Goal: Task Accomplishment & Management: Use online tool/utility

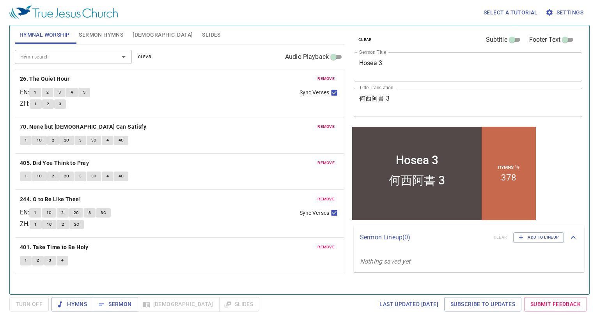
click at [323, 77] on span "remove" at bounding box center [325, 78] width 17 height 7
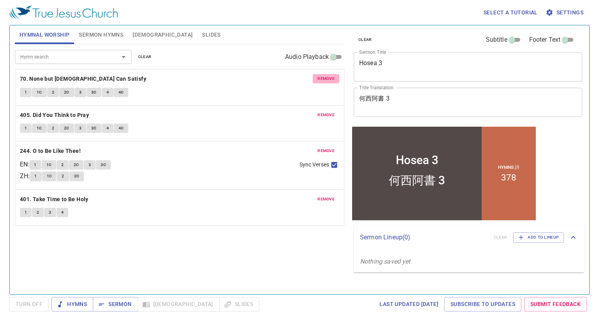
click at [323, 77] on span "remove" at bounding box center [325, 78] width 17 height 7
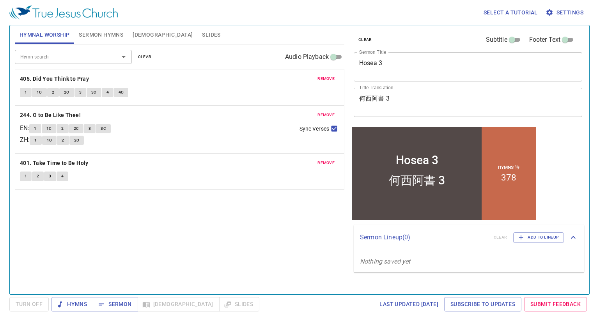
click at [323, 77] on span "remove" at bounding box center [325, 78] width 17 height 7
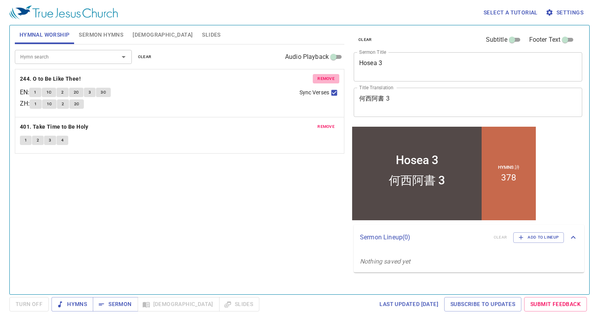
click at [323, 77] on span "remove" at bounding box center [325, 78] width 17 height 7
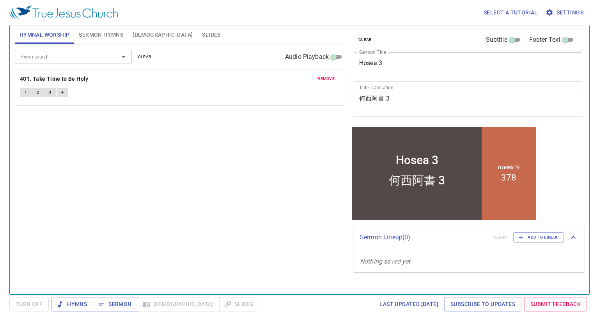
click at [323, 77] on span "remove" at bounding box center [325, 78] width 17 height 7
click at [116, 35] on span "Sermon Hymns" at bounding box center [101, 35] width 44 height 10
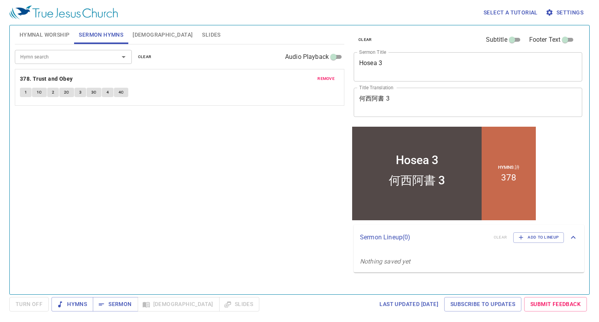
click at [327, 80] on span "remove" at bounding box center [325, 78] width 17 height 7
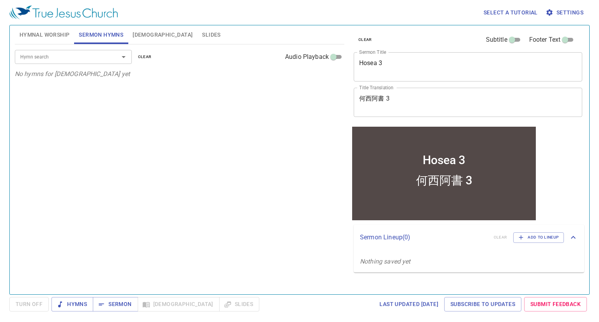
click at [53, 43] on button "Hymnal Worship" at bounding box center [45, 34] width 60 height 19
click at [140, 75] on p "No hymns for hymnal worship yet" at bounding box center [179, 73] width 329 height 9
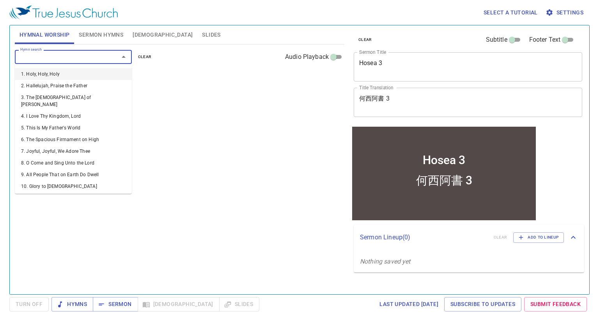
click at [94, 61] on input "Hymn search" at bounding box center [61, 56] width 89 height 9
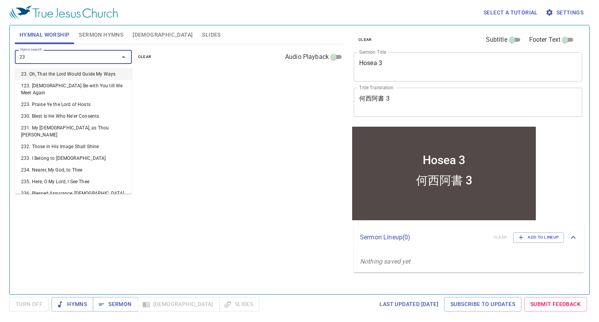
type input "237"
type input "239"
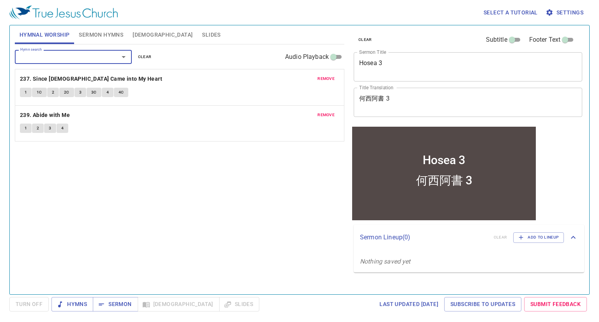
click at [69, 57] on input "Hymn search" at bounding box center [61, 56] width 89 height 9
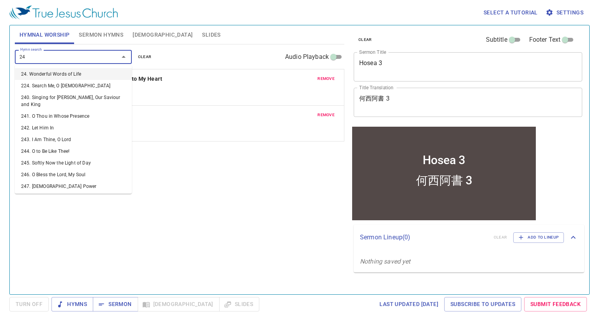
type input "247"
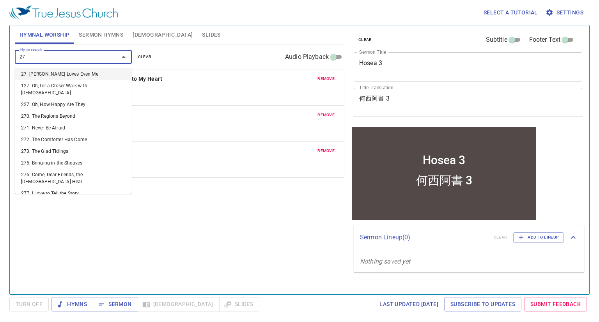
type input "270"
type input "271"
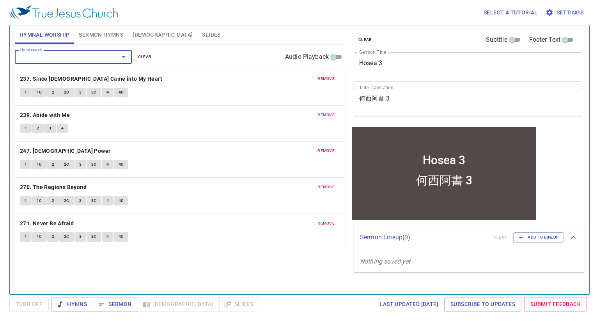
click at [100, 36] on span "Sermon Hymns" at bounding box center [101, 35] width 44 height 10
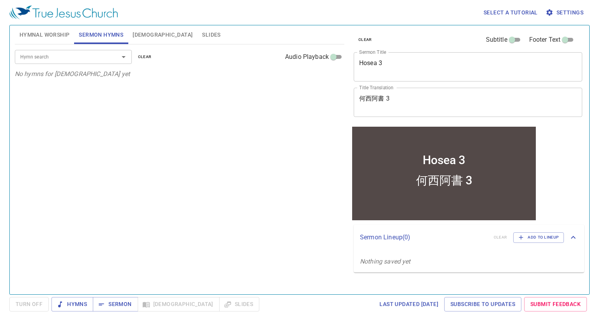
click at [83, 57] on input "Hymn search" at bounding box center [61, 56] width 89 height 9
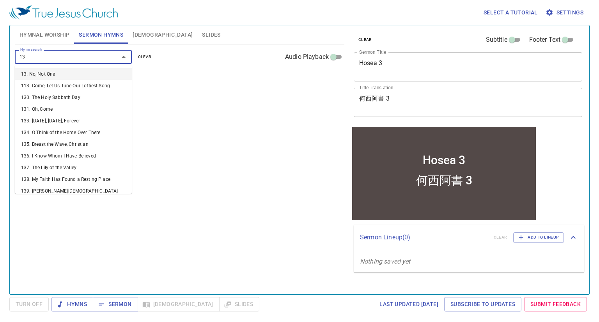
type input "136"
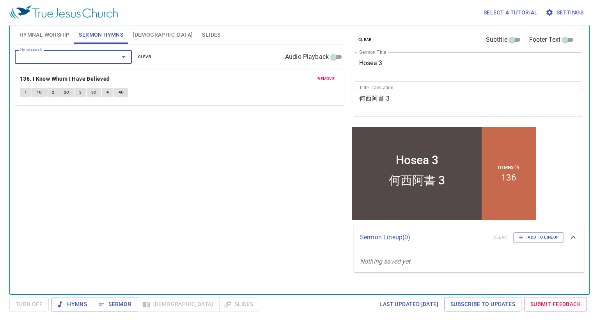
click at [412, 64] on textarea "Hosea 3" at bounding box center [467, 66] width 217 height 15
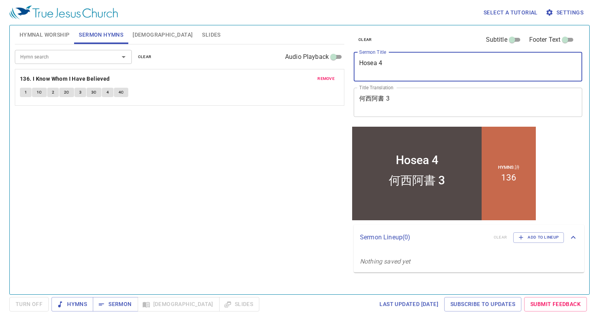
type textarea "Hosea 4"
click at [401, 104] on textarea "何西阿書 3" at bounding box center [467, 102] width 217 height 15
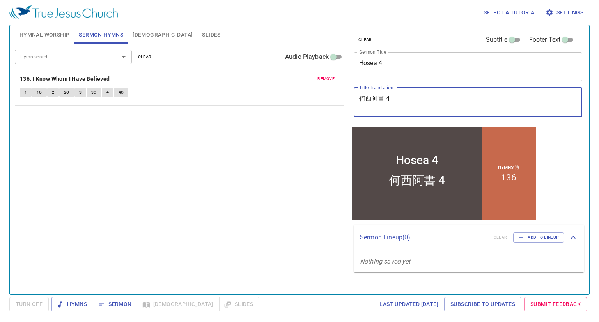
type textarea "何西阿書 4"
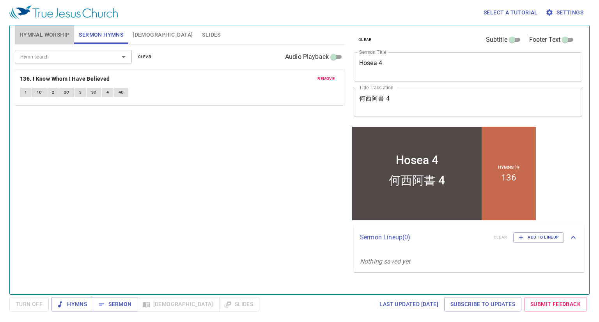
click at [43, 39] on span "Hymnal Worship" at bounding box center [44, 35] width 50 height 10
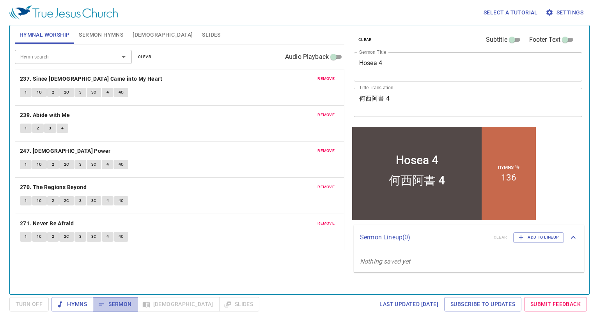
click at [126, 301] on span "Sermon" at bounding box center [115, 304] width 32 height 10
click at [101, 30] on span "Sermon Hymns" at bounding box center [101, 35] width 44 height 10
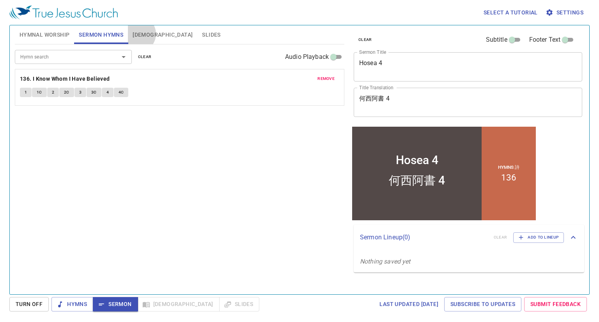
click at [137, 34] on span "[DEMOGRAPHIC_DATA]" at bounding box center [163, 35] width 60 height 10
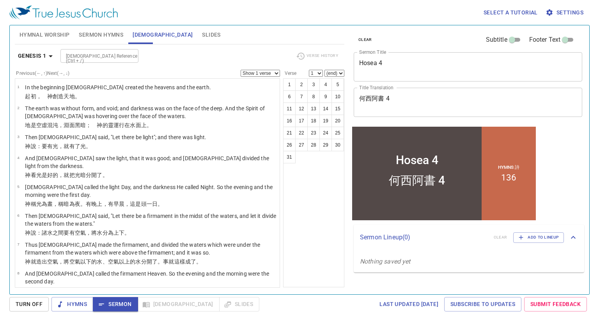
click at [87, 55] on input "[DEMOGRAPHIC_DATA] Reference (Ctrl + /)" at bounding box center [93, 55] width 60 height 9
type input "J"
type input "hosea 4"
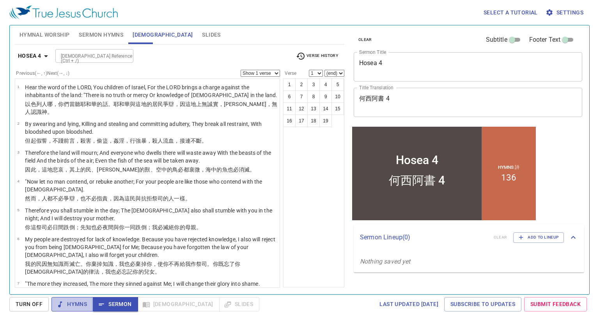
click at [65, 297] on button "Hymns" at bounding box center [72, 304] width 42 height 14
click at [106, 306] on span "Sermon" at bounding box center [115, 304] width 32 height 10
click at [41, 41] on button "Hymnal Worship" at bounding box center [45, 34] width 60 height 19
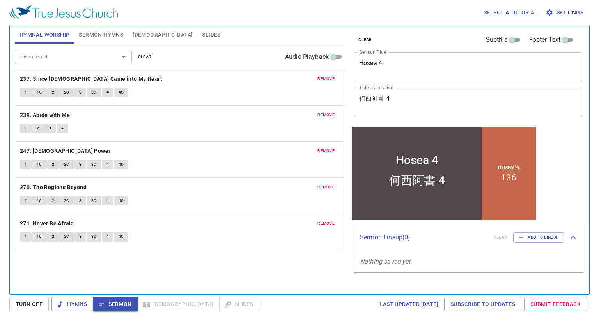
click at [67, 57] on input "Hymn search" at bounding box center [61, 56] width 89 height 9
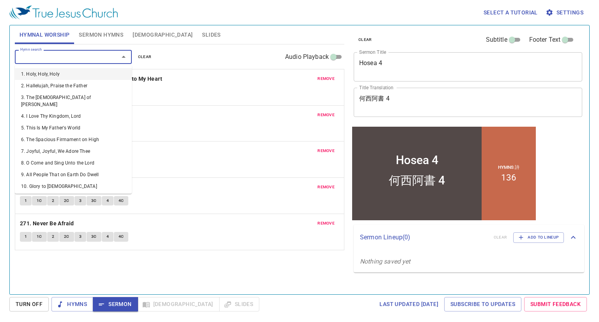
click at [96, 38] on span "Sermon Hymns" at bounding box center [101, 35] width 44 height 10
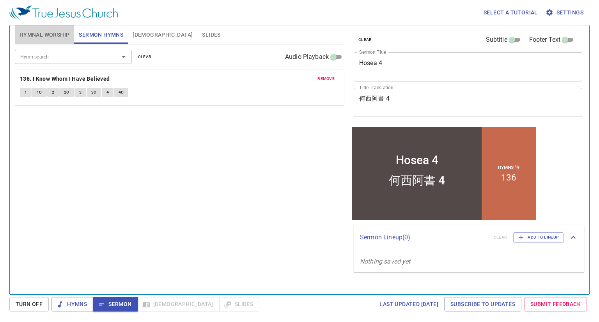
click at [54, 36] on span "Hymnal Worship" at bounding box center [44, 35] width 50 height 10
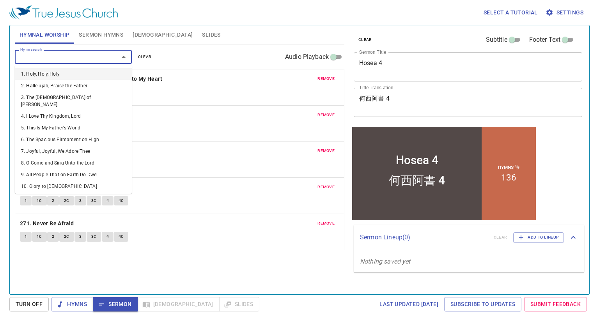
click at [67, 56] on input "Hymn search" at bounding box center [61, 56] width 89 height 9
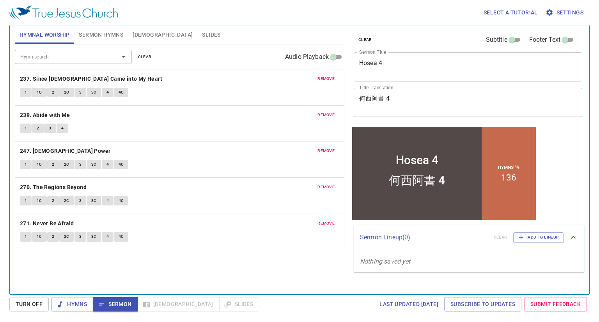
click at [51, 35] on span "Hymnal Worship" at bounding box center [44, 35] width 50 height 10
click at [72, 311] on button "Hymns" at bounding box center [72, 304] width 42 height 14
click at [84, 77] on b "237. Since [DEMOGRAPHIC_DATA] Came into My Heart" at bounding box center [91, 79] width 142 height 10
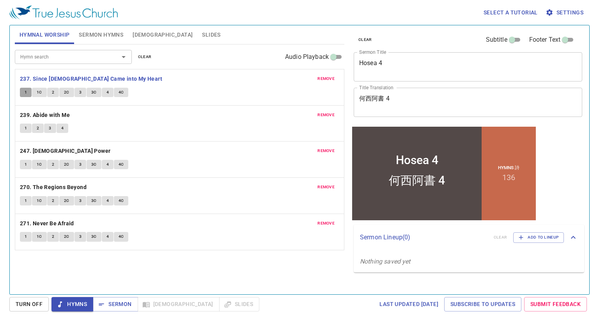
click at [25, 92] on span "1" at bounding box center [26, 92] width 2 height 7
click at [161, 103] on div "remove 237. Since Jesus Came into My Heart 1 1C 2 2C 3 3C 4 4C" at bounding box center [179, 87] width 329 height 36
click at [63, 93] on button "2C" at bounding box center [66, 92] width 15 height 9
click at [92, 93] on span "3C" at bounding box center [93, 92] width 5 height 7
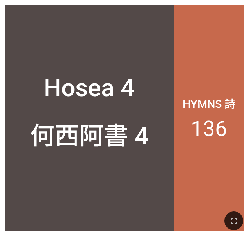
click at [229, 231] on div at bounding box center [124, 221] width 249 height 30
click at [230, 225] on icon "button" at bounding box center [233, 220] width 9 height 9
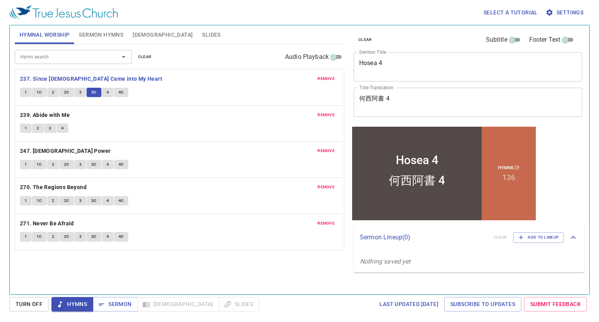
click at [109, 91] on button "4" at bounding box center [108, 92] width 12 height 9
click at [121, 92] on span "4C" at bounding box center [120, 92] width 5 height 7
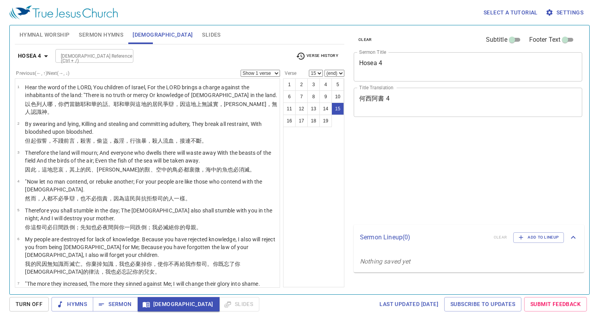
select select "15"
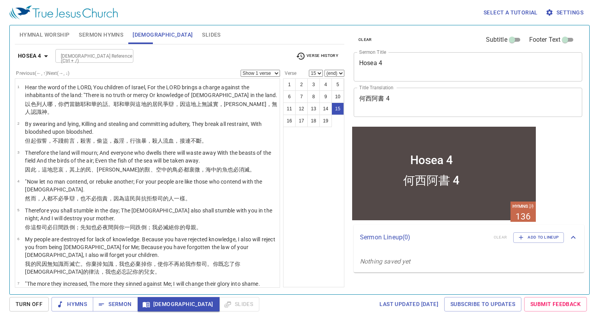
scroll to position [320, 0]
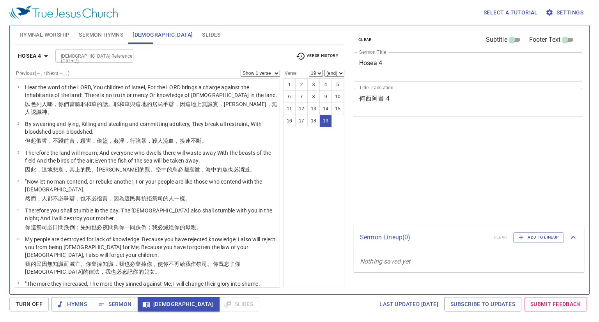
select select "19"
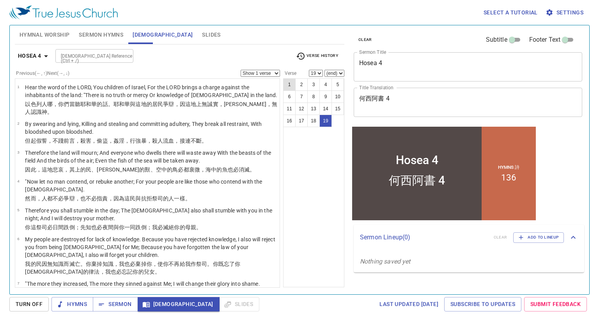
click at [316, 172] on div "1 2 3 4 5 6 7 8 9 10 11 12 13 14 15 16 17 18 19" at bounding box center [313, 182] width 61 height 209
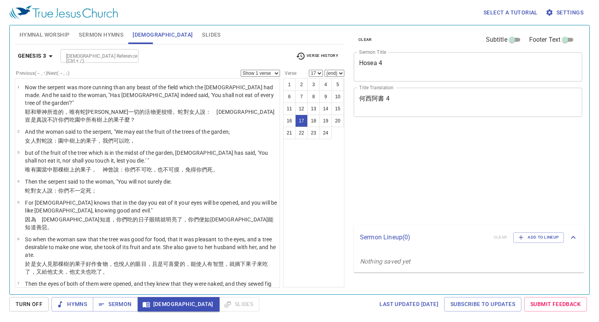
select select "17"
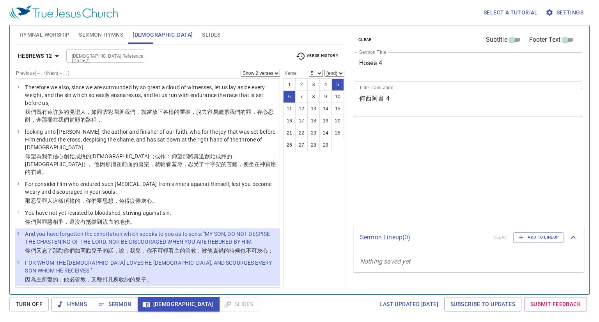
select select "2"
select select "5"
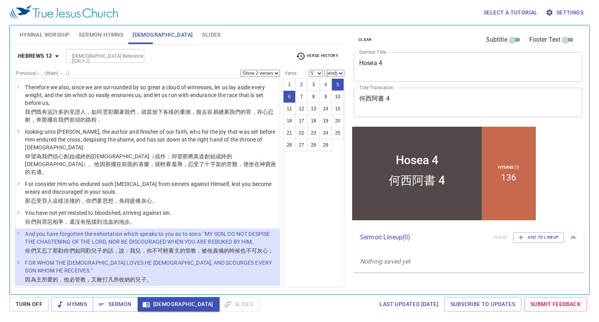
scroll to position [48, 0]
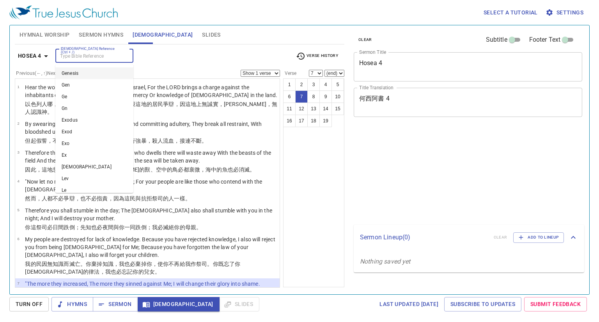
select select "7"
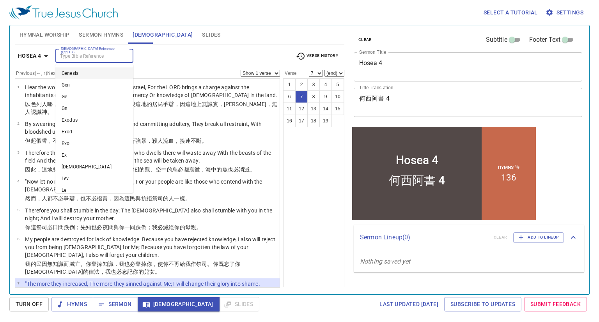
scroll to position [40, 0]
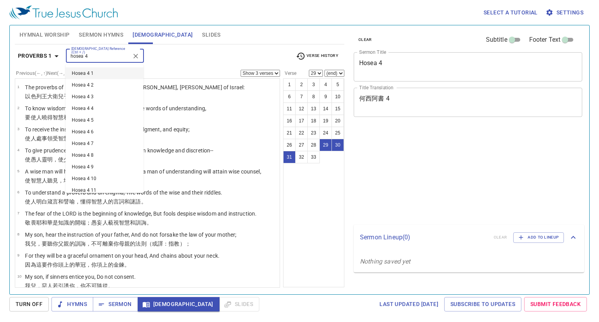
select select "3"
select select "29"
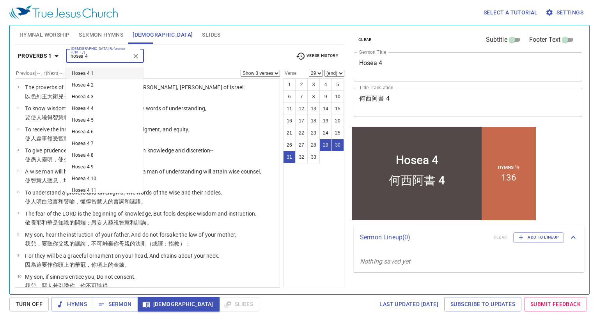
scroll to position [524, 0]
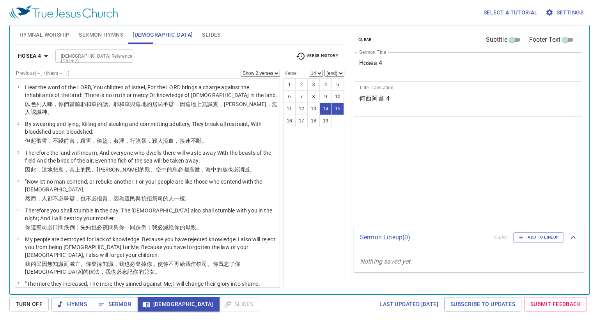
select select "2"
select select "14"
select select "16"
select select "19"
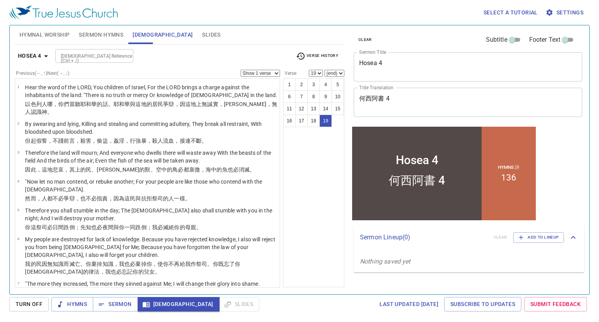
scroll to position [369, 0]
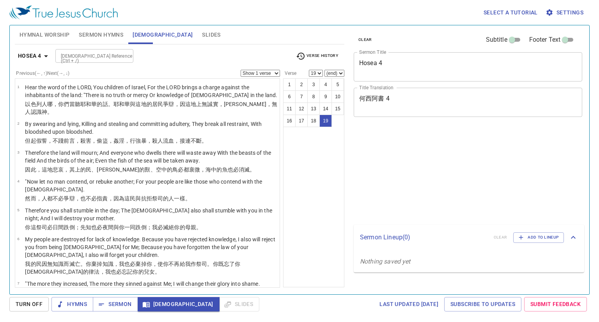
select select "19"
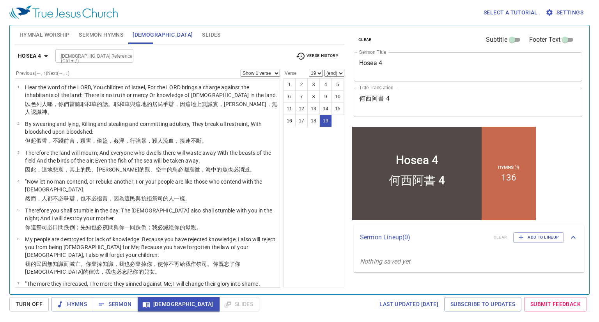
scroll to position [369, 0]
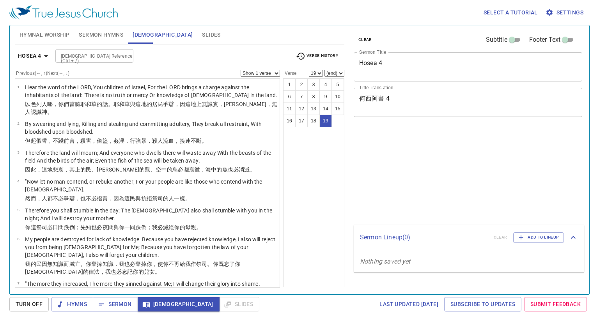
select select "19"
